Goal: Transaction & Acquisition: Subscribe to service/newsletter

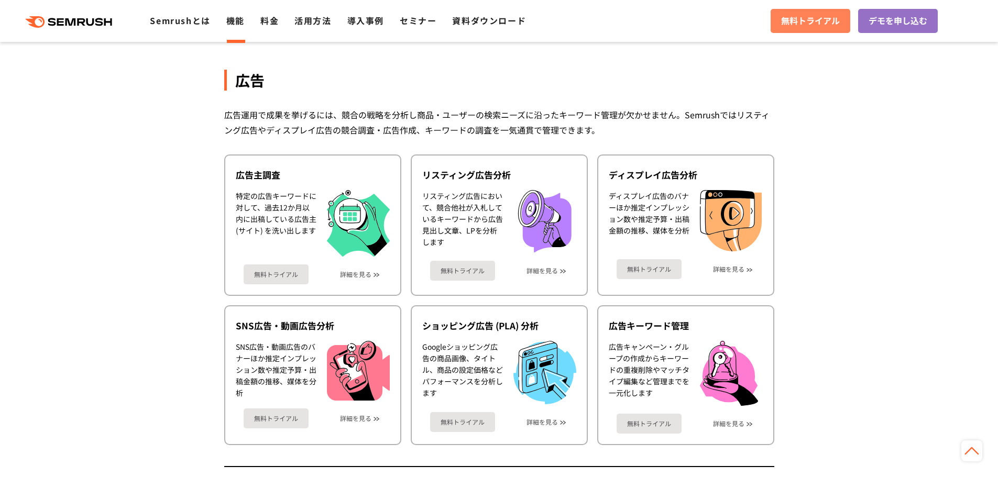
click at [777, 27] on link "無料トライアル" at bounding box center [811, 21] width 80 height 24
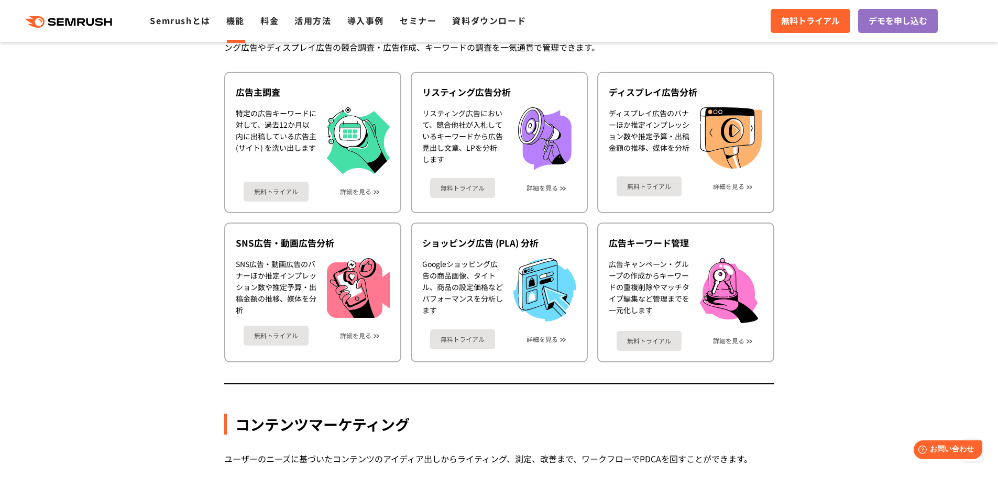
scroll to position [1015, 0]
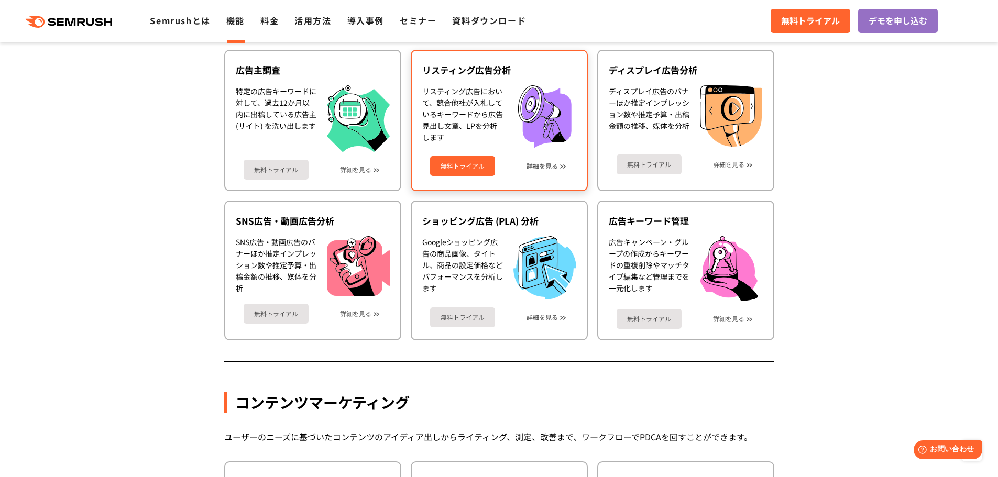
click at [449, 166] on link "無料トライアル" at bounding box center [462, 166] width 65 height 20
click at [489, 117] on div "リスティング広告において、競合他社が入札しているキーワードから広告見出し文章、LPを分析します" at bounding box center [462, 116] width 81 height 63
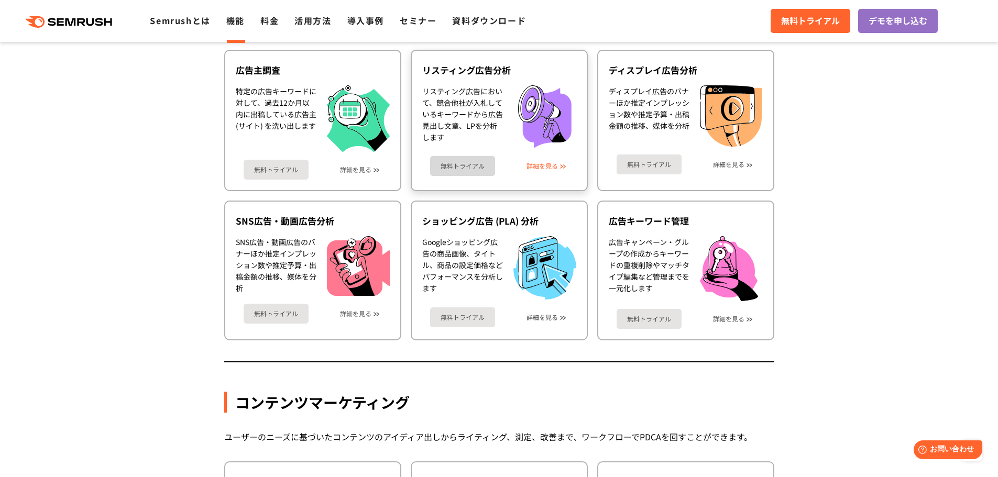
click at [555, 168] on link "詳細を見る" at bounding box center [541, 165] width 31 height 7
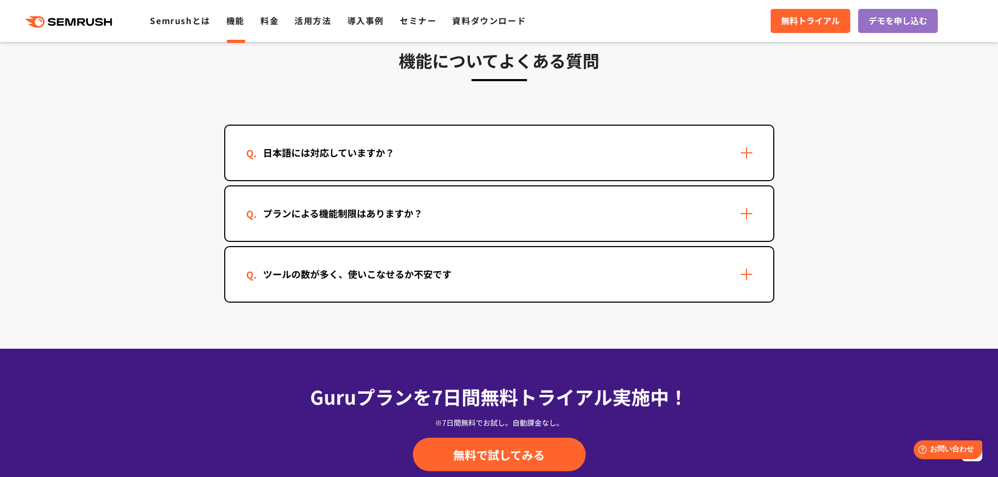
scroll to position [3352, 0]
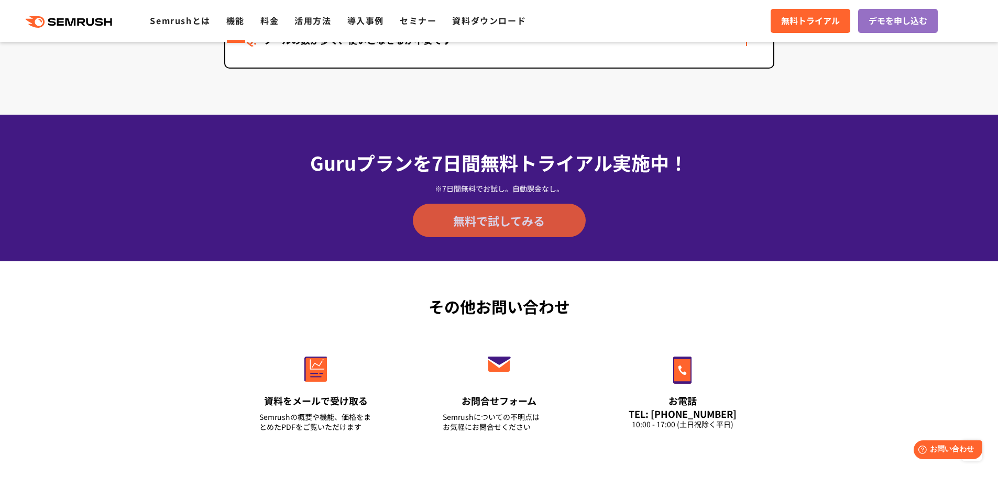
click at [449, 224] on link "無料で試してみる" at bounding box center [499, 221] width 173 height 34
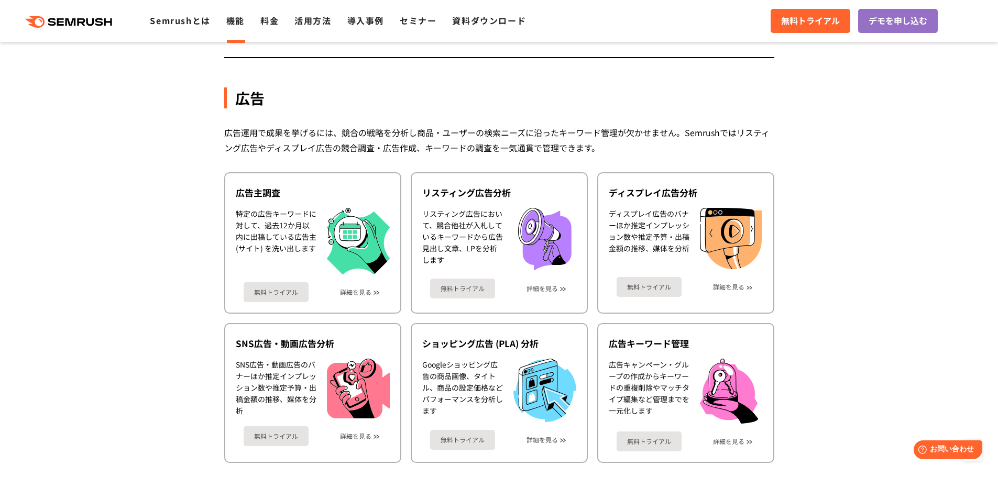
scroll to position [943, 0]
